Goal: Task Accomplishment & Management: Use online tool/utility

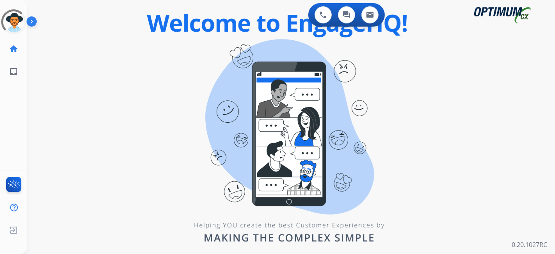
click at [453, 172] on div "0 Voice Interactions 0 Chat Interactions 0 Email Interactions swap_horiz Break …" at bounding box center [291, 127] width 528 height 254
click at [211, 91] on div "0 Voice Interactions 0 Chat Interactions 0 Email Interactions swap_horiz Break …" at bounding box center [291, 127] width 528 height 254
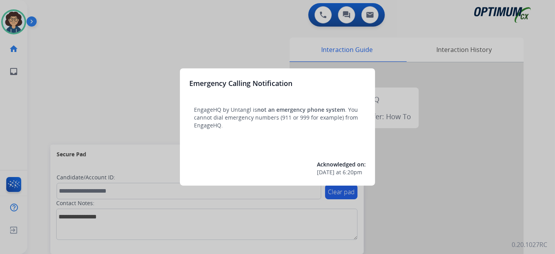
click at [68, 114] on div at bounding box center [277, 127] width 555 height 254
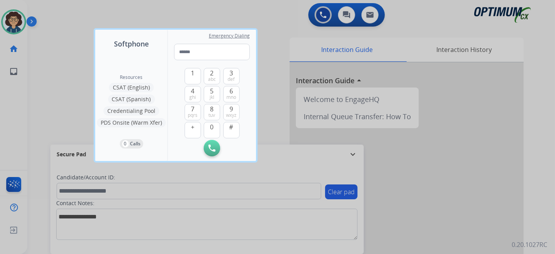
click at [64, 112] on div at bounding box center [277, 127] width 555 height 254
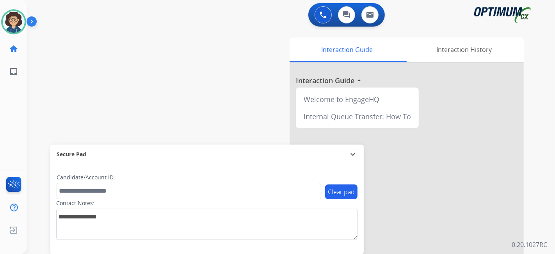
click at [198, 124] on div "swap_horiz Break voice bridge close_fullscreen Connect 3-Way Call merge_type Se…" at bounding box center [281, 190] width 509 height 325
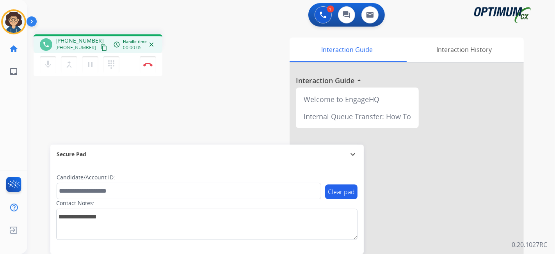
click at [100, 46] on mat-icon "content_copy" at bounding box center [103, 47] width 7 height 7
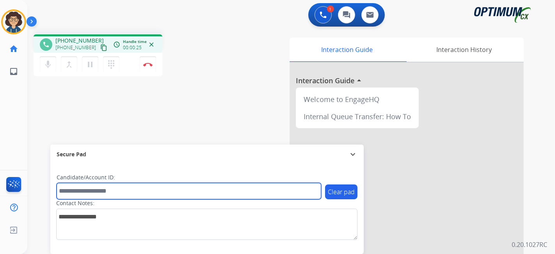
click at [105, 192] on input "text" at bounding box center [189, 191] width 265 height 16
paste input "*******"
type input "*******"
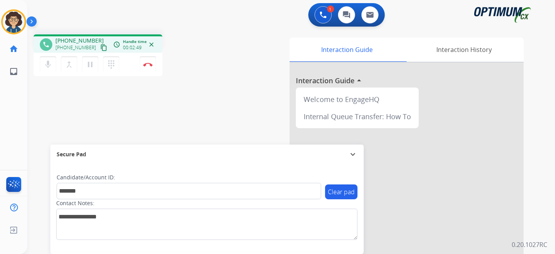
click at [207, 112] on div "phone [PHONE_NUMBER] [PHONE_NUMBER] content_copy access_time Call metrics Queue…" at bounding box center [281, 190] width 509 height 325
click at [92, 60] on mat-icon "pause" at bounding box center [89, 64] width 9 height 9
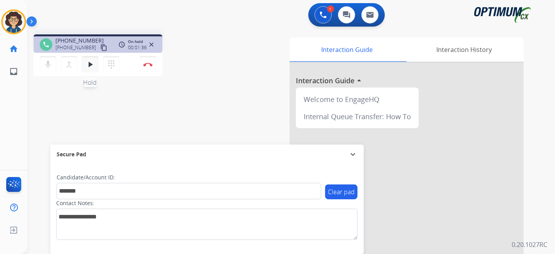
click at [90, 71] on button "play_arrow Hold" at bounding box center [90, 64] width 16 height 16
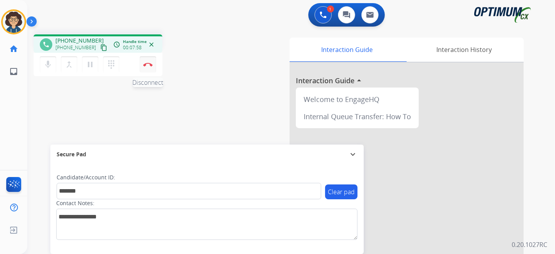
click at [152, 66] on button "Disconnect" at bounding box center [148, 64] width 16 height 16
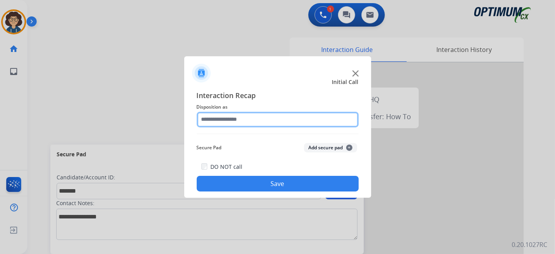
click at [276, 127] on div at bounding box center [278, 120] width 162 height 16
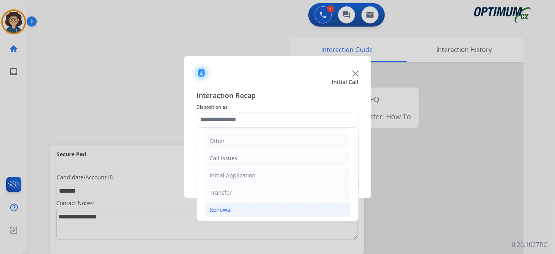
click at [263, 209] on li "Renewal" at bounding box center [278, 209] width 146 height 15
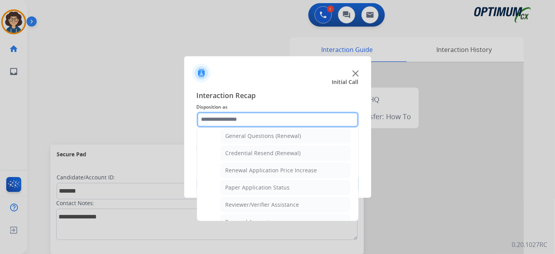
scroll to position [216, 0]
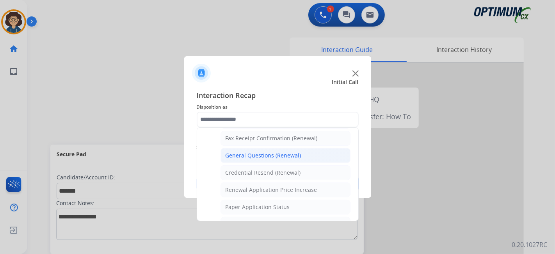
click at [296, 155] on div "General Questions (Renewal)" at bounding box center [264, 155] width 76 height 8
type input "**********"
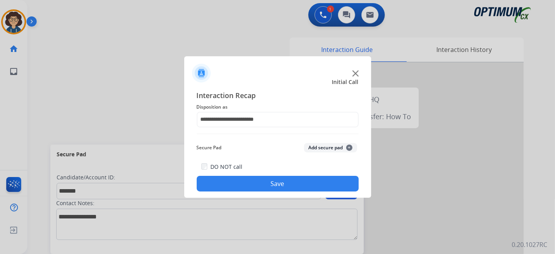
click at [329, 151] on button "Add secure pad +" at bounding box center [330, 147] width 53 height 9
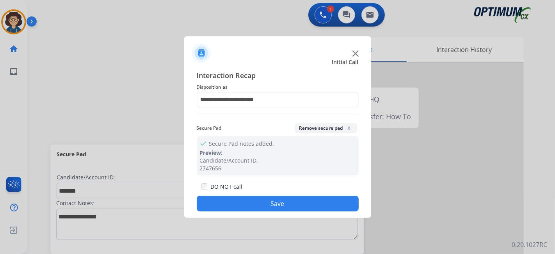
drag, startPoint x: 301, startPoint y: 202, endPoint x: 292, endPoint y: 200, distance: 9.3
click at [300, 202] on button "Save" at bounding box center [278, 204] width 162 height 16
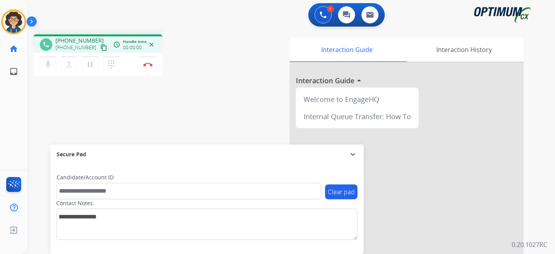
click at [99, 46] on button "content_copy" at bounding box center [103, 47] width 9 height 9
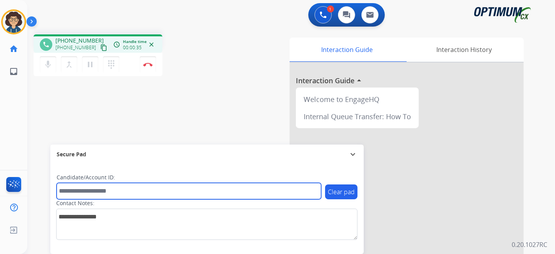
click at [122, 189] on input "text" at bounding box center [189, 191] width 265 height 16
paste input "*******"
type input "*******"
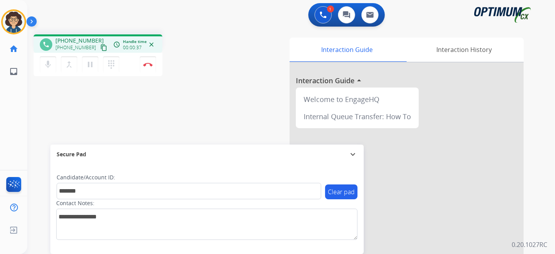
click at [149, 123] on div "phone [PHONE_NUMBER] [PHONE_NUMBER] content_copy access_time Call metrics Queue…" at bounding box center [281, 190] width 509 height 325
click at [153, 67] on button "Disconnect" at bounding box center [148, 64] width 16 height 16
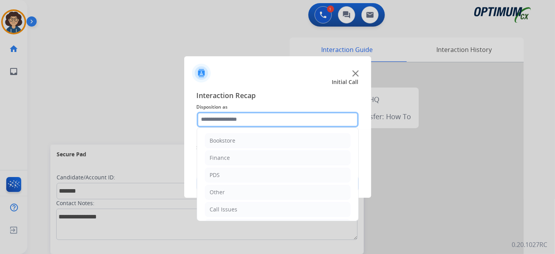
click at [270, 126] on input "text" at bounding box center [278, 120] width 162 height 16
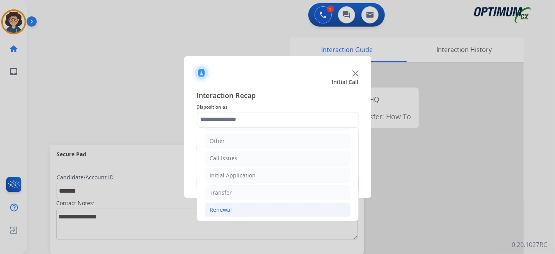
click at [260, 208] on li "Renewal" at bounding box center [278, 209] width 146 height 15
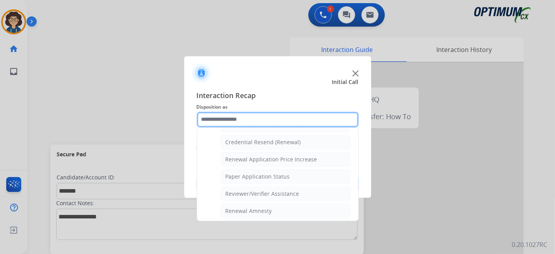
scroll to position [255, 0]
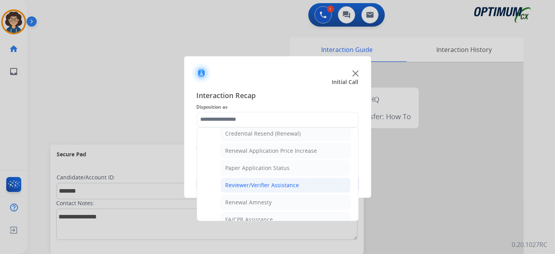
click at [292, 181] on div "Reviewer/Verifier Assistance" at bounding box center [263, 185] width 74 height 8
type input "**********"
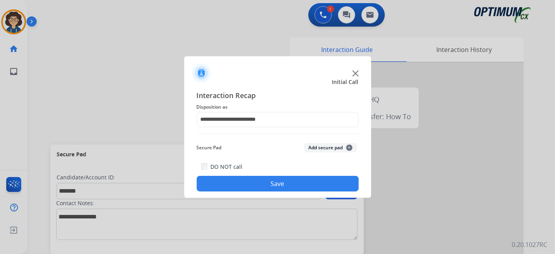
click at [319, 149] on button "Add secure pad +" at bounding box center [330, 147] width 53 height 9
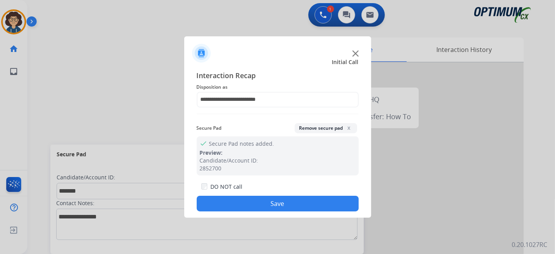
click at [288, 206] on button "Save" at bounding box center [278, 204] width 162 height 16
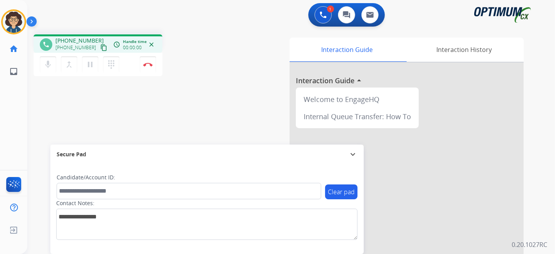
click at [100, 48] on mat-icon "content_copy" at bounding box center [103, 47] width 7 height 7
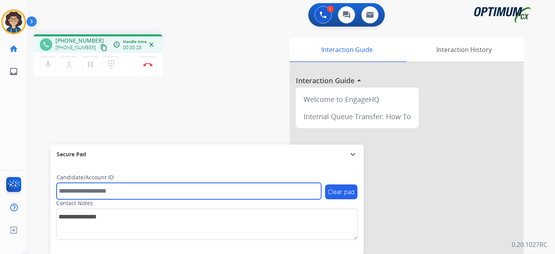
drag, startPoint x: 108, startPoint y: 187, endPoint x: 107, endPoint y: 191, distance: 4.4
click at [108, 187] on input "text" at bounding box center [189, 191] width 265 height 16
paste input "*******"
drag, startPoint x: 114, startPoint y: 195, endPoint x: 33, endPoint y: 190, distance: 81.4
click at [36, 190] on div "phone [PHONE_NUMBER] [PHONE_NUMBER] content_copy access_time Call metrics Queue…" at bounding box center [281, 190] width 509 height 325
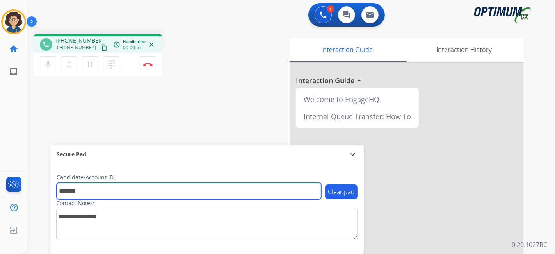
paste input "text"
type input "*******"
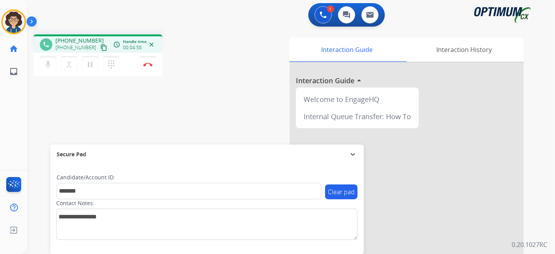
click at [221, 89] on div "phone [PHONE_NUMBER] [PHONE_NUMBER] content_copy access_time Call metrics Queue…" at bounding box center [281, 190] width 509 height 325
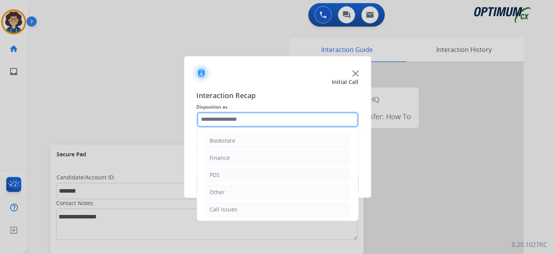
click at [272, 125] on input "text" at bounding box center [278, 120] width 162 height 16
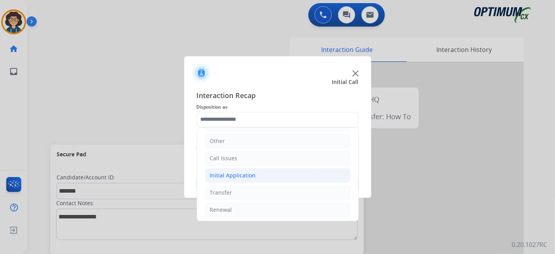
click at [281, 172] on li "Initial Application" at bounding box center [278, 175] width 146 height 15
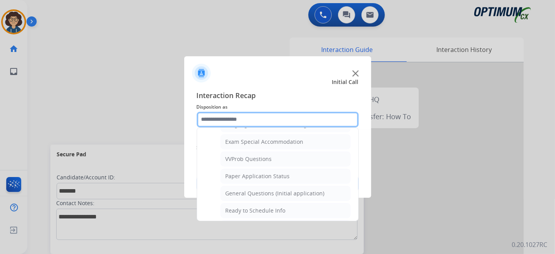
scroll to position [405, 0]
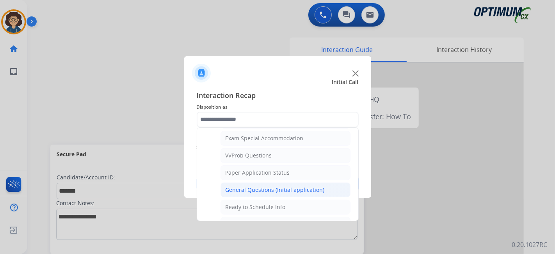
click at [320, 182] on li "General Questions (Initial application)" at bounding box center [285, 189] width 130 height 15
type input "**********"
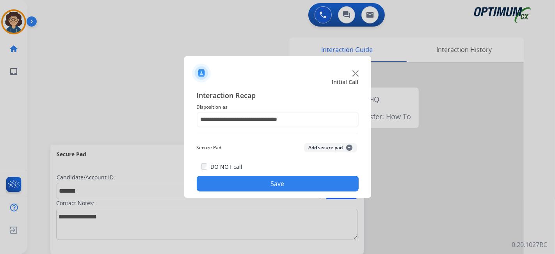
click at [321, 149] on button "Add secure pad +" at bounding box center [330, 147] width 53 height 9
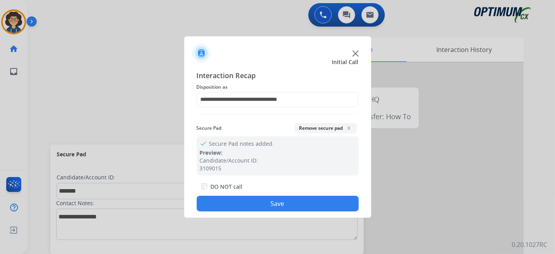
drag, startPoint x: 291, startPoint y: 202, endPoint x: 210, endPoint y: 85, distance: 142.1
click at [291, 202] on button "Save" at bounding box center [278, 204] width 162 height 16
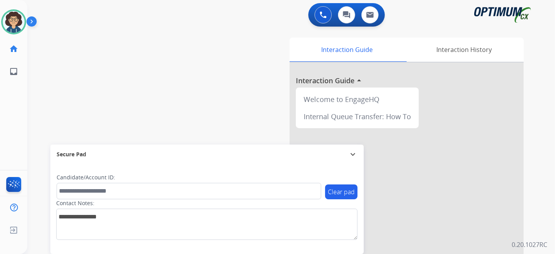
click at [202, 110] on div "swap_horiz Break voice bridge close_fullscreen Connect 3-Way Call merge_type Se…" at bounding box center [281, 190] width 509 height 325
drag, startPoint x: 162, startPoint y: 58, endPoint x: 166, endPoint y: 74, distance: 16.6
click at [166, 74] on div "swap_horiz Break voice bridge close_fullscreen Connect 3-Way Call merge_type Se…" at bounding box center [281, 190] width 509 height 325
click at [166, 75] on div "swap_horiz Break voice bridge close_fullscreen Connect 3-Way Call merge_type Se…" at bounding box center [281, 190] width 509 height 325
click at [16, 25] on img at bounding box center [14, 22] width 22 height 22
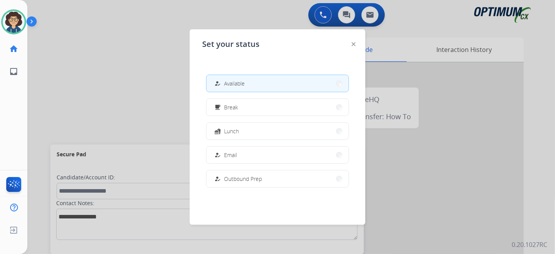
scroll to position [194, 0]
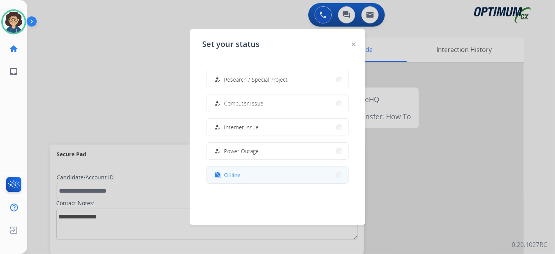
click at [285, 171] on button "work_off Offline" at bounding box center [277, 174] width 142 height 17
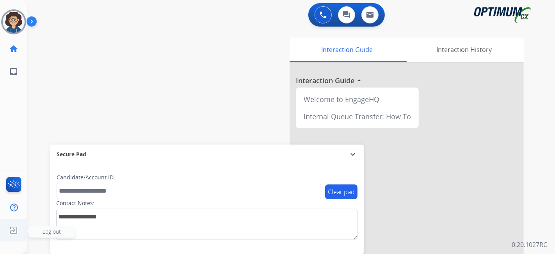
click at [14, 235] on img at bounding box center [14, 229] width 14 height 15
